Goal: Information Seeking & Learning: Understand process/instructions

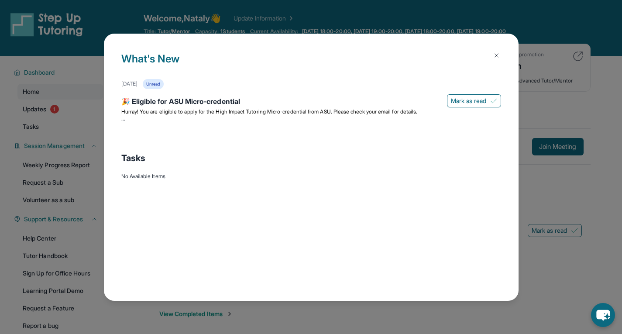
click at [55, 91] on div "What's New [DATE] Unread 🎉 Eligible for ASU Micro-credential [PERSON_NAME] as r…" at bounding box center [311, 167] width 622 height 334
click at [490, 54] on button at bounding box center [496, 55] width 17 height 17
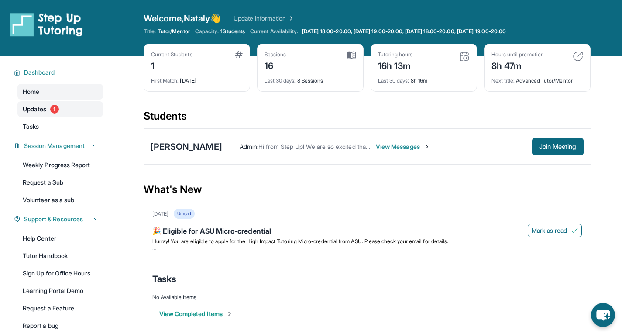
click at [52, 112] on span "1" at bounding box center [54, 109] width 9 height 9
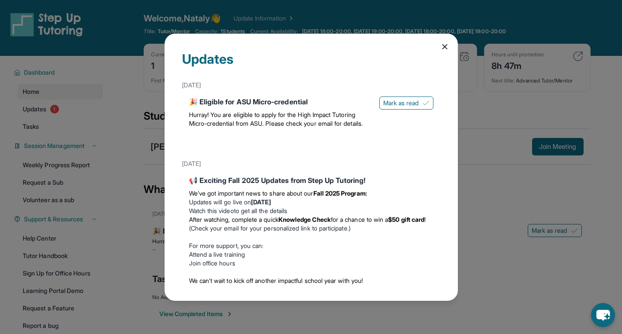
scroll to position [8, 0]
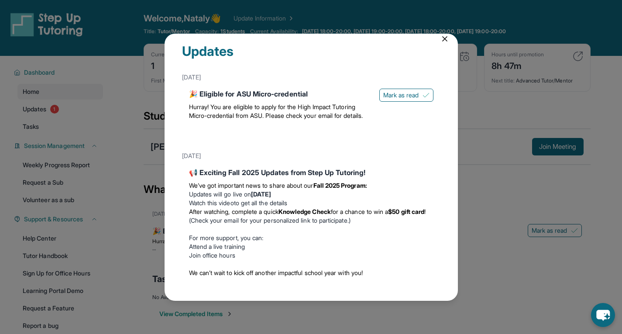
click at [227, 117] on span "Hurray! You are eligible to apply for the High Impact Tutoring Micro-credential…" at bounding box center [276, 111] width 174 height 16
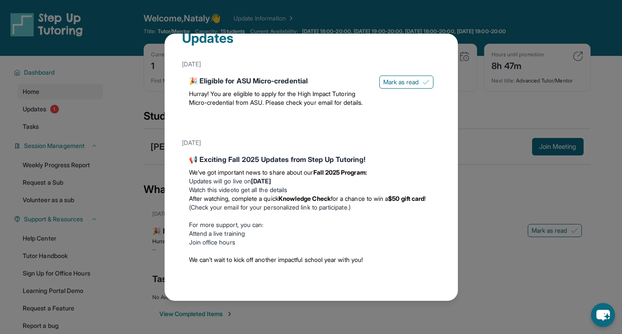
click at [118, 107] on div "Updates [DATE] 🎉 Eligible for ASU Micro-credential Hurray! You are eligible to …" at bounding box center [311, 167] width 622 height 334
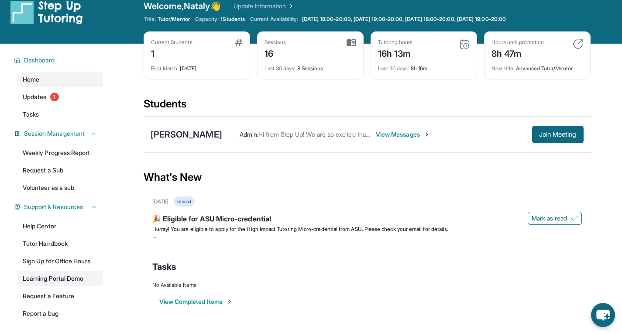
scroll to position [0, 0]
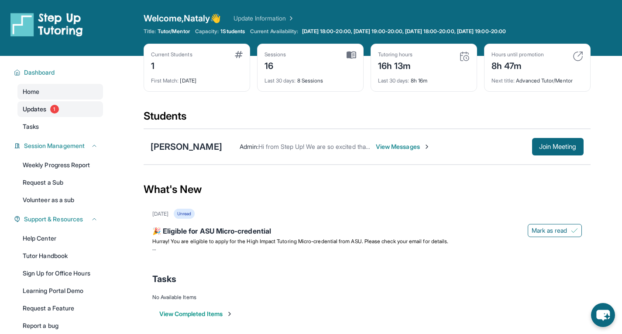
click at [56, 110] on span "1" at bounding box center [54, 109] width 9 height 9
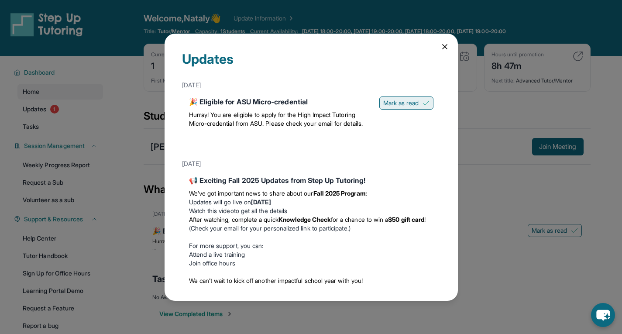
click at [396, 103] on span "Mark as read" at bounding box center [401, 103] width 36 height 9
click at [140, 114] on div "Updates [DATE] 🎉 Eligible for ASU Micro-credential Hurray! You are eligible to …" at bounding box center [311, 167] width 622 height 334
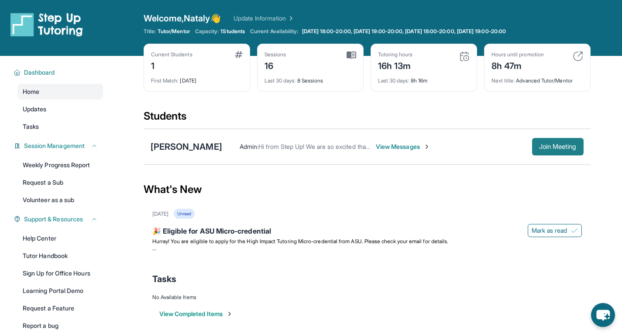
click at [549, 148] on span "Join Meeting" at bounding box center [558, 146] width 38 height 5
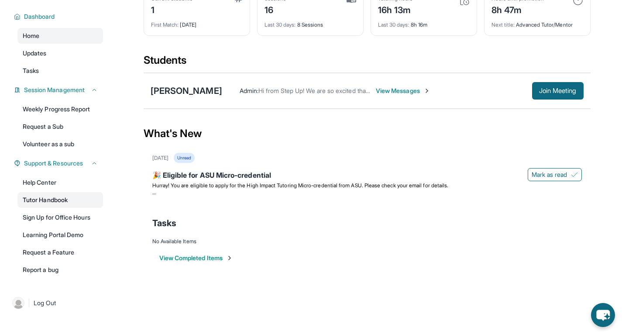
click at [61, 197] on link "Tutor Handbook" at bounding box center [60, 200] width 86 height 16
